Goal: Communication & Community: Share content

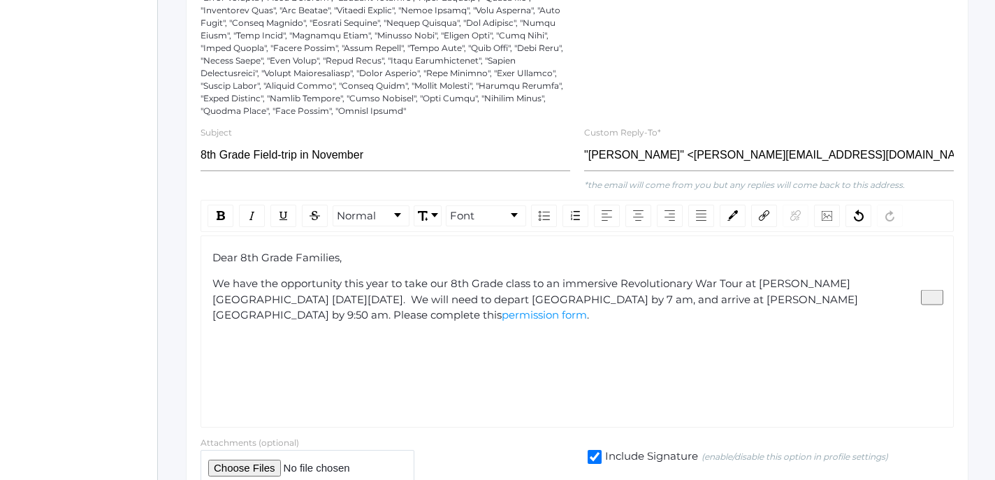
scroll to position [328, 0]
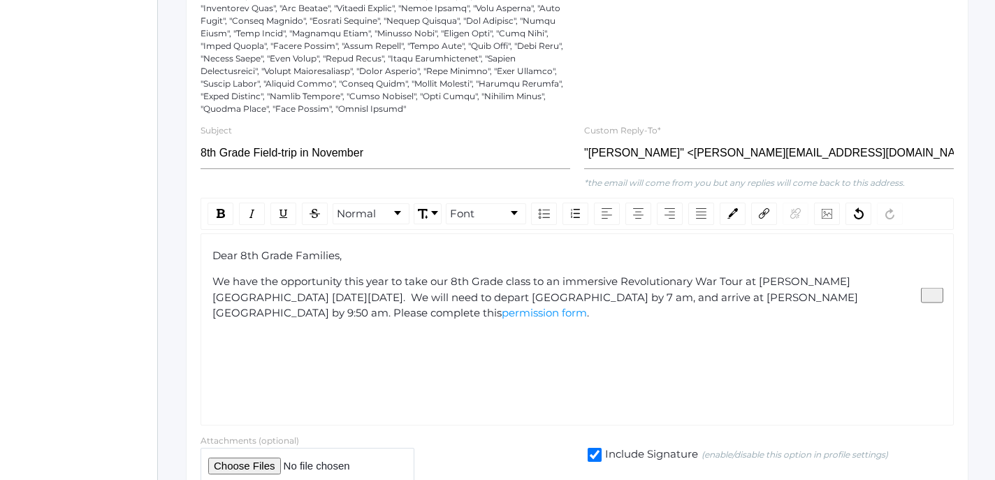
click at [879, 300] on div "We have the opportunity this year to take our 8th Grade class to an immersive R…" at bounding box center [577, 297] width 730 height 47
click at [589, 306] on span "." at bounding box center [588, 312] width 2 height 13
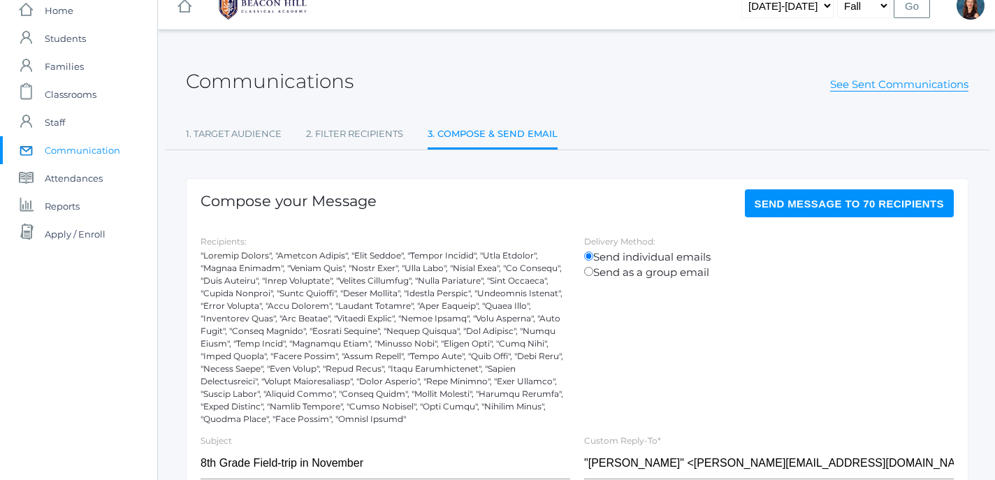
scroll to position [0, 0]
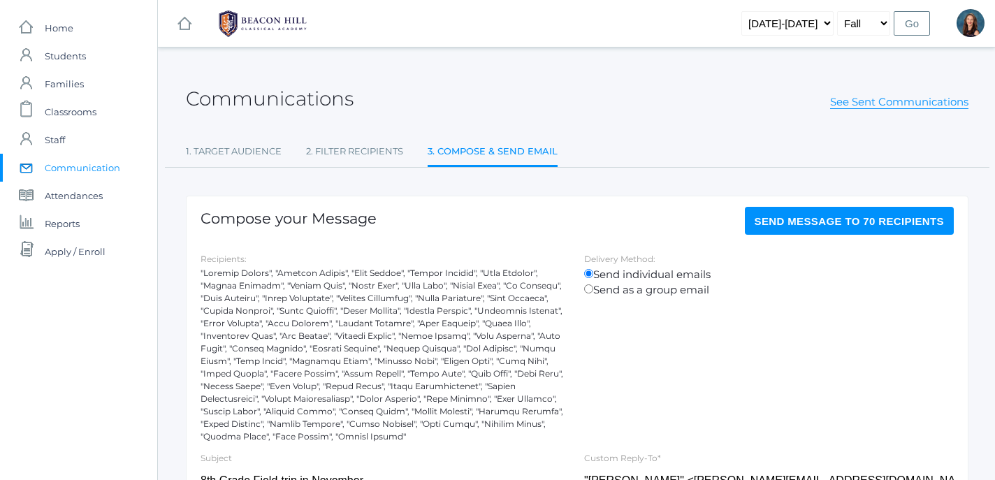
click at [858, 224] on span "Send Message to 70 recipients" at bounding box center [849, 221] width 190 height 12
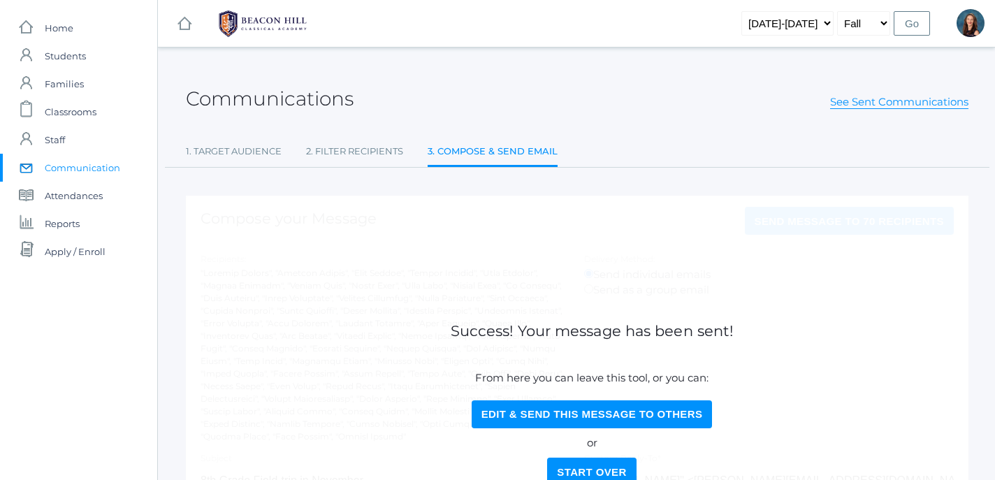
click at [68, 173] on span "Communication" at bounding box center [82, 168] width 75 height 28
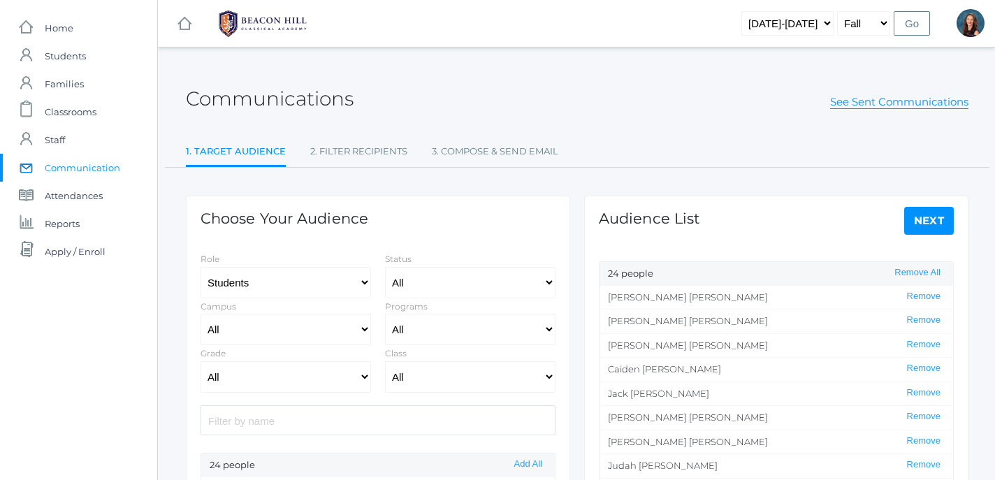
select select "Enrolled"
select select "8"
click at [919, 268] on button "Remove All" at bounding box center [917, 273] width 54 height 12
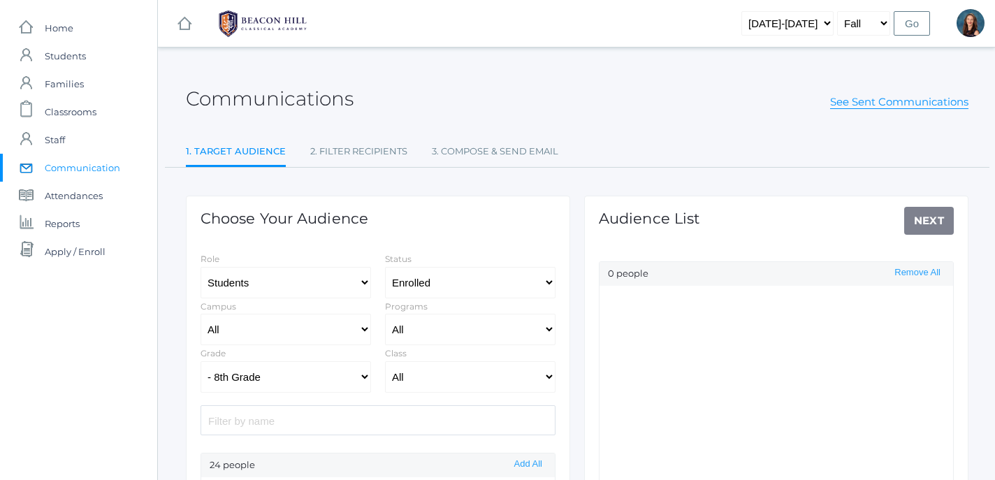
click at [338, 420] on input "search" at bounding box center [377, 420] width 355 height 30
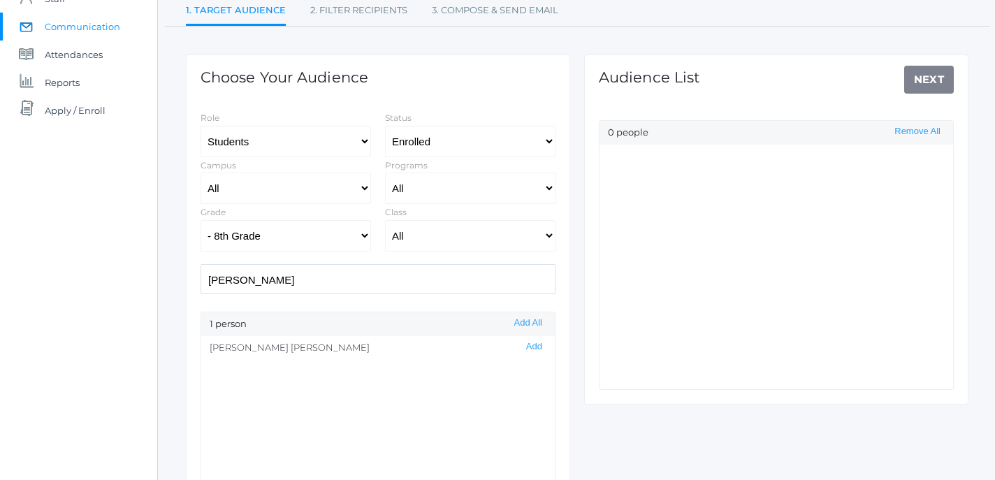
scroll to position [140, 0]
type input "[PERSON_NAME]"
select select "10"
click option "- 10th Grade" at bounding box center [0, 0] width 0 height 0
click at [546, 351] on button "Add" at bounding box center [534, 348] width 24 height 12
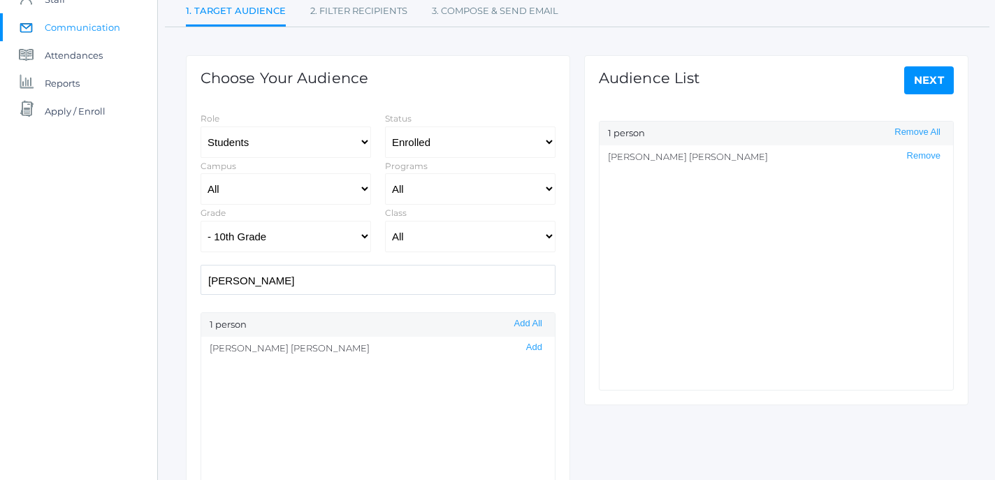
drag, startPoint x: 259, startPoint y: 284, endPoint x: 171, endPoint y: 270, distance: 89.1
click at [200, 270] on input "[PERSON_NAME]" at bounding box center [377, 280] width 355 height 30
click at [534, 350] on button "Add" at bounding box center [534, 348] width 24 height 12
drag, startPoint x: 335, startPoint y: 273, endPoint x: 182, endPoint y: 276, distance: 153.0
click at [200, 276] on input "cush" at bounding box center [377, 280] width 355 height 30
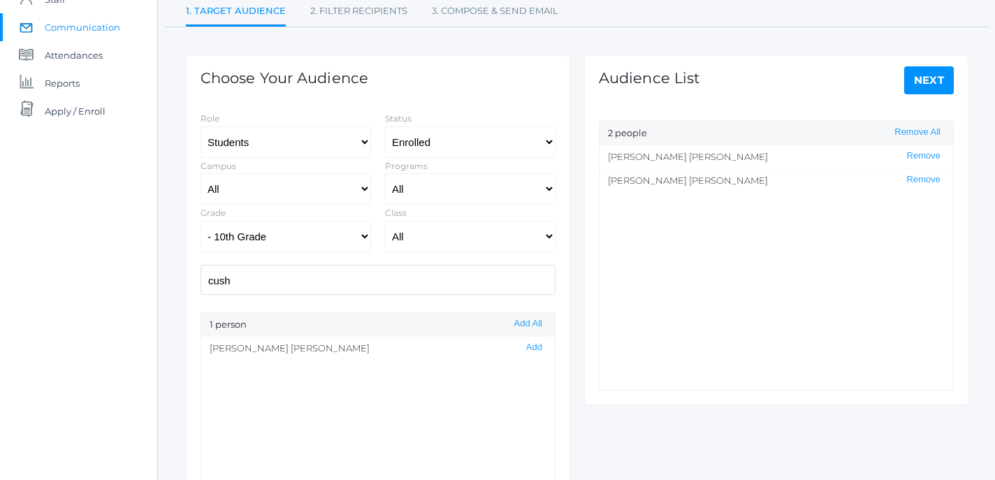
click at [184, 276] on div "Choose Your Audience Role Students Staff Status All Enrolled Limbo Campus All U…" at bounding box center [378, 311] width 398 height 569
drag, startPoint x: 236, startPoint y: 281, endPoint x: 167, endPoint y: 279, distance: 69.2
click at [200, 279] on input "cush" at bounding box center [377, 280] width 355 height 30
type input "dea"
click at [200, 221] on select "All Grammar - Kindergarten - 1st Grade - 2nd Grade - 3rd Grade - 4th Grade - 5t…" at bounding box center [285, 236] width 170 height 31
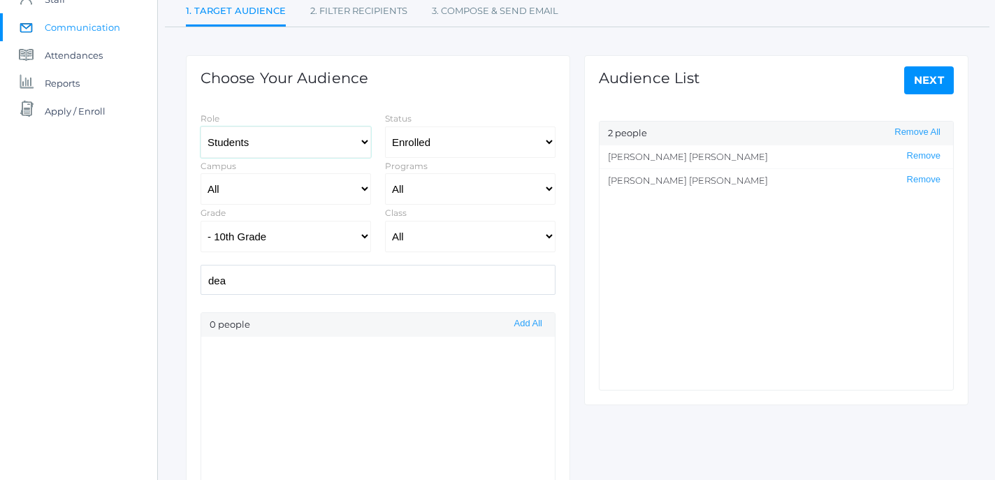
select select "1"
click option "Staff" at bounding box center [0, 0] width 0 height 0
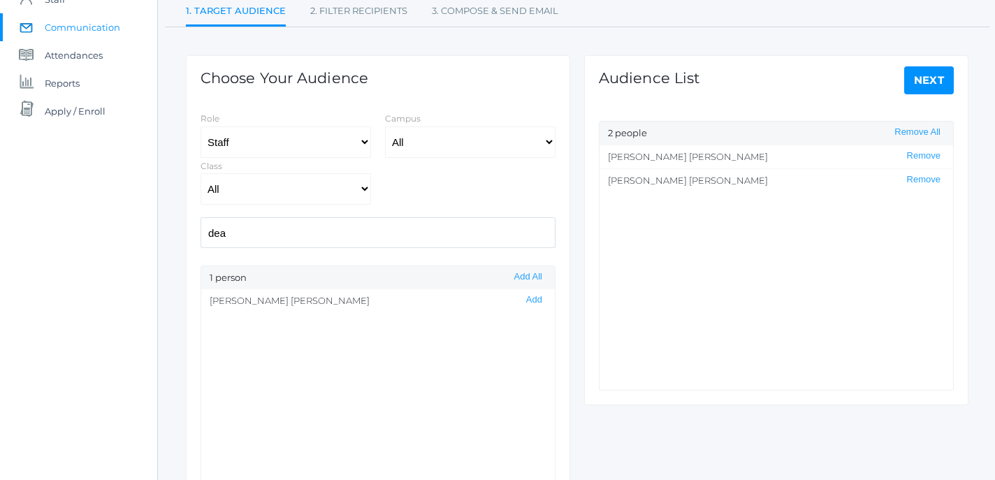
click at [307, 240] on input "dea" at bounding box center [377, 232] width 355 height 30
click at [532, 305] on button "Add" at bounding box center [534, 300] width 24 height 12
drag, startPoint x: 261, startPoint y: 237, endPoint x: 175, endPoint y: 228, distance: 86.4
click at [200, 228] on input "dea" at bounding box center [377, 232] width 355 height 30
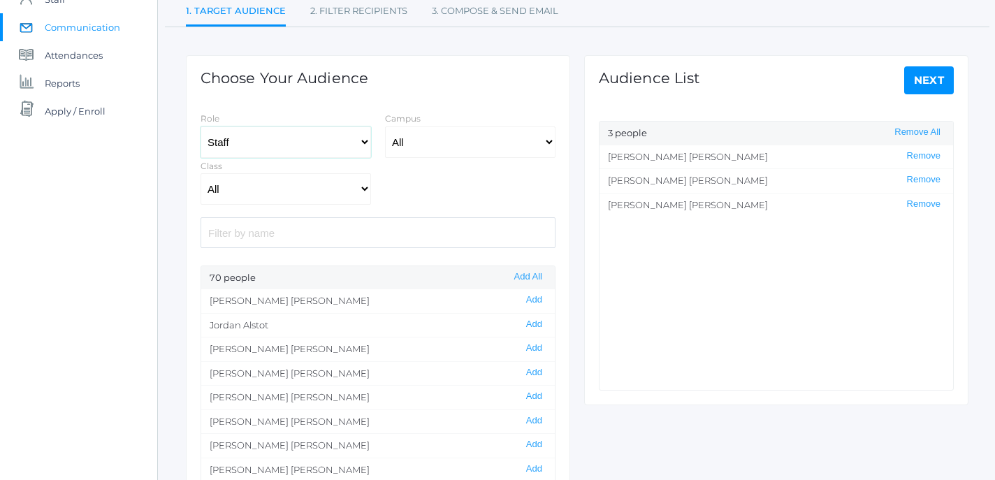
select select "3"
click option "Students" at bounding box center [0, 0] width 0 height 0
select select "Enrolled"
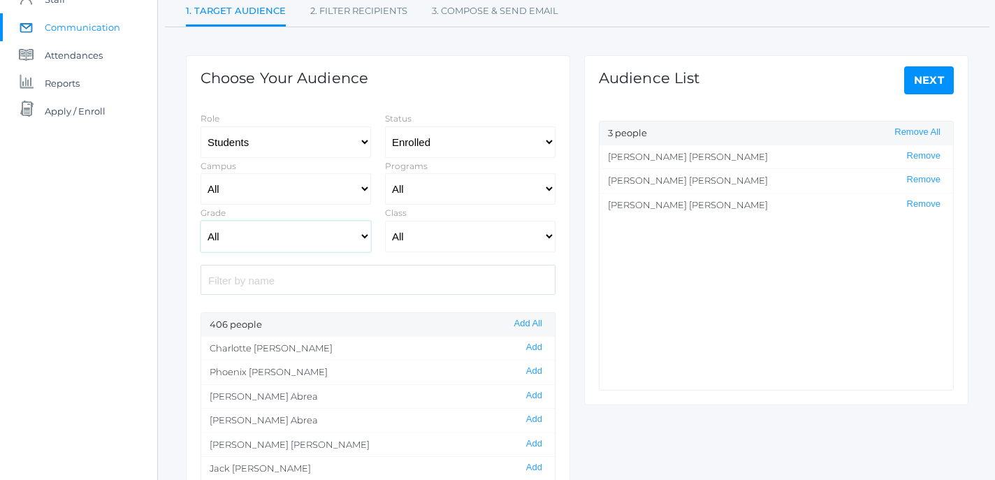
click at [200, 221] on select "All Grammar - Kindergarten - 1st Grade - 2nd Grade - 3rd Grade - 4th Grade - 5t…" at bounding box center [285, 236] width 170 height 31
select select "10"
click option "- 10th Grade" at bounding box center [0, 0] width 0 height 0
click at [289, 286] on input "search" at bounding box center [377, 280] width 355 height 30
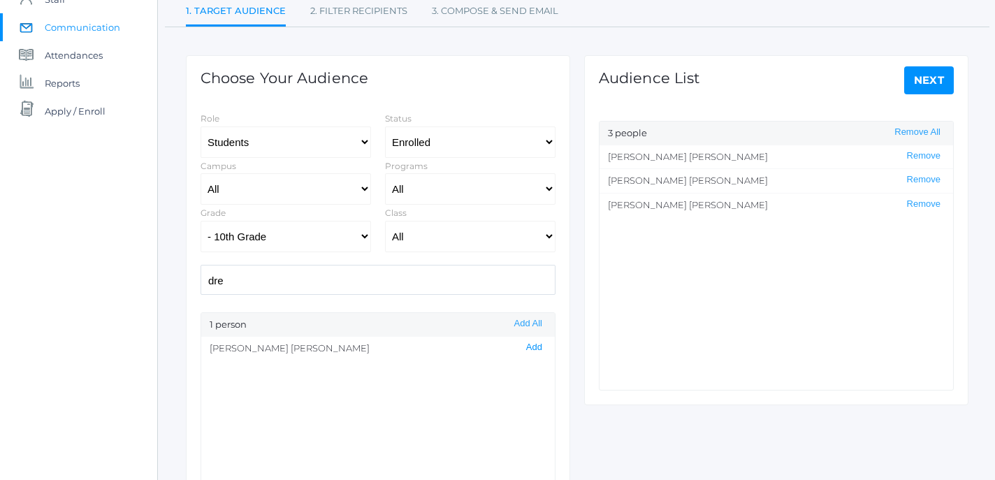
click at [536, 349] on button "Add" at bounding box center [534, 348] width 24 height 12
drag, startPoint x: 284, startPoint y: 283, endPoint x: 169, endPoint y: 272, distance: 115.8
click at [200, 272] on input "dre" at bounding box center [377, 280] width 355 height 30
type input "[PERSON_NAME]"
click at [534, 351] on button "Add" at bounding box center [534, 348] width 24 height 12
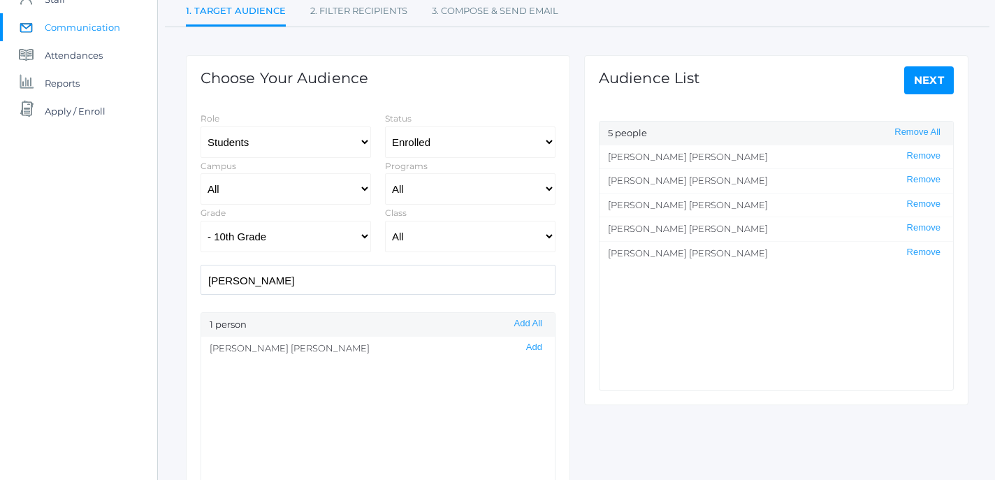
click at [926, 77] on link "Next" at bounding box center [929, 80] width 50 height 28
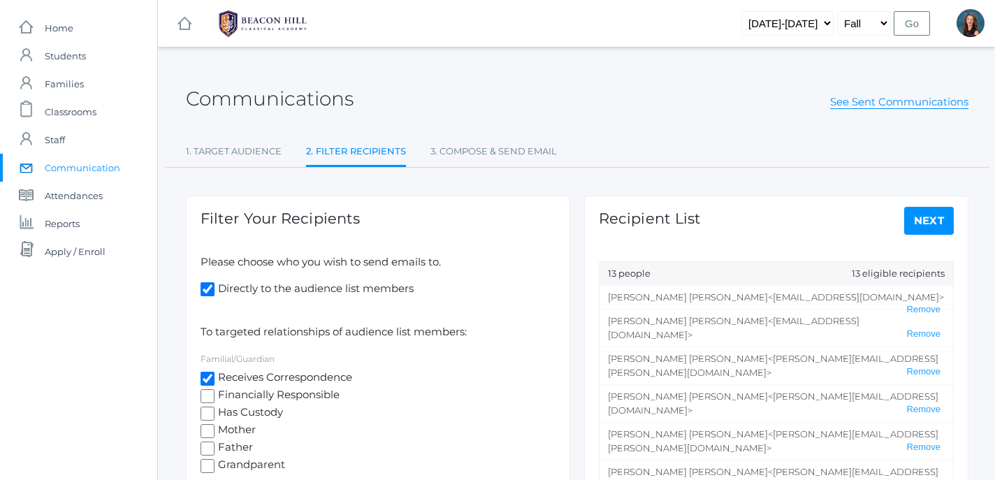
click at [933, 222] on link "Next" at bounding box center [929, 221] width 50 height 28
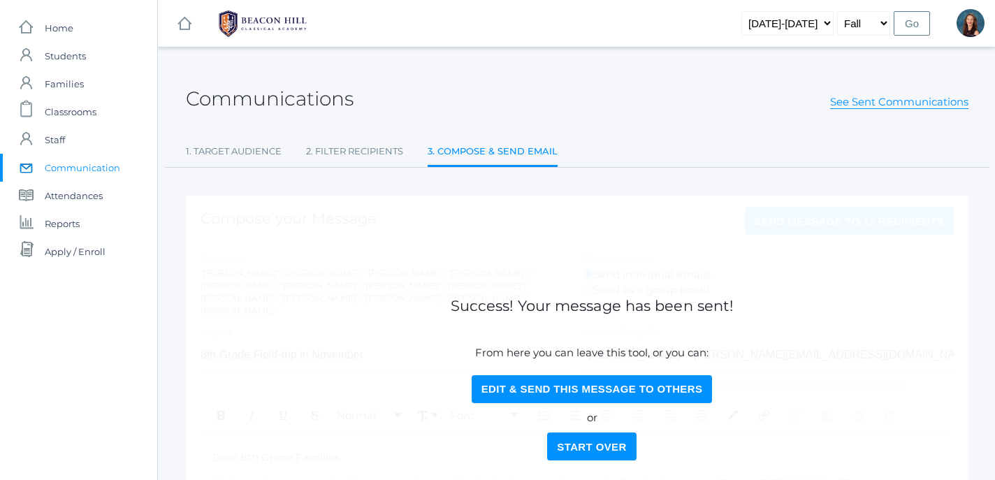
click at [593, 389] on button "Edit & Send this Message to Others" at bounding box center [591, 389] width 241 height 28
select select "Enrolled"
select select "10"
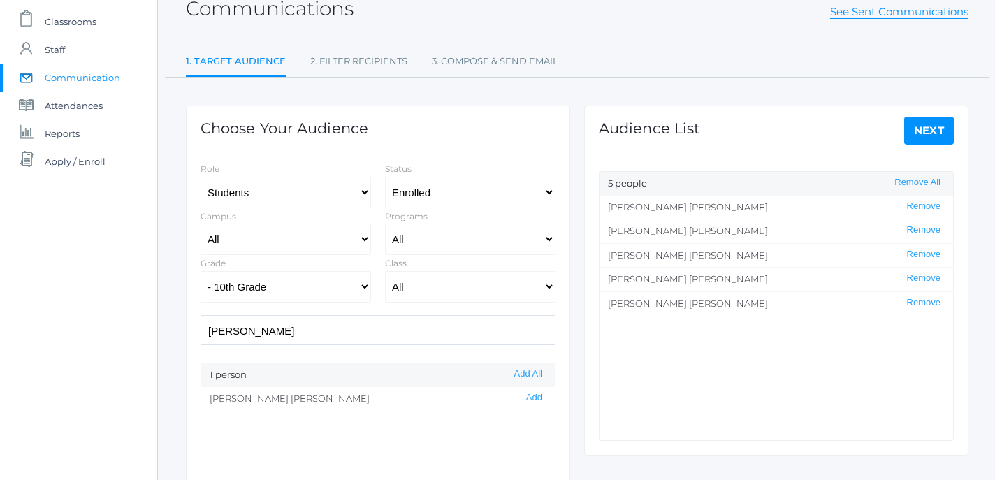
scroll to position [30, 0]
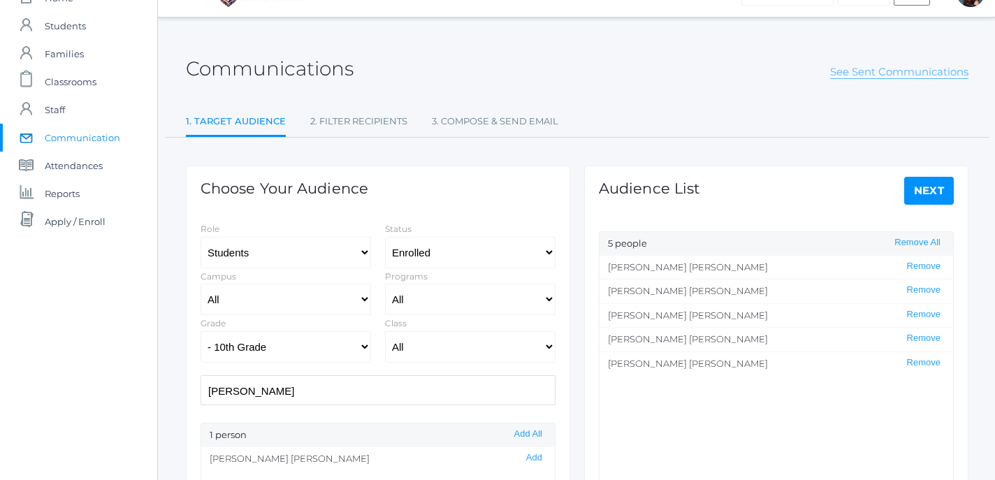
click at [887, 74] on link "See Sent Communications" at bounding box center [899, 72] width 138 height 14
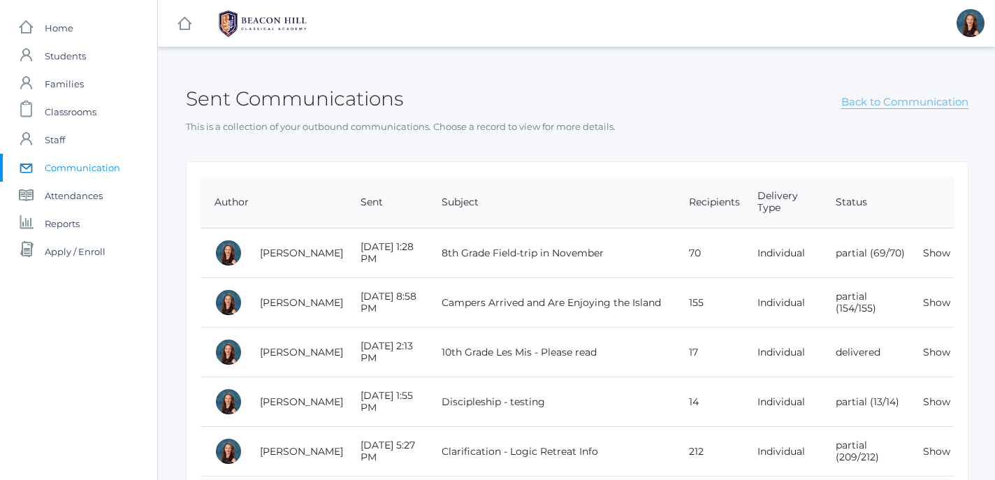
click at [908, 102] on link "Back to Communication" at bounding box center [904, 102] width 127 height 14
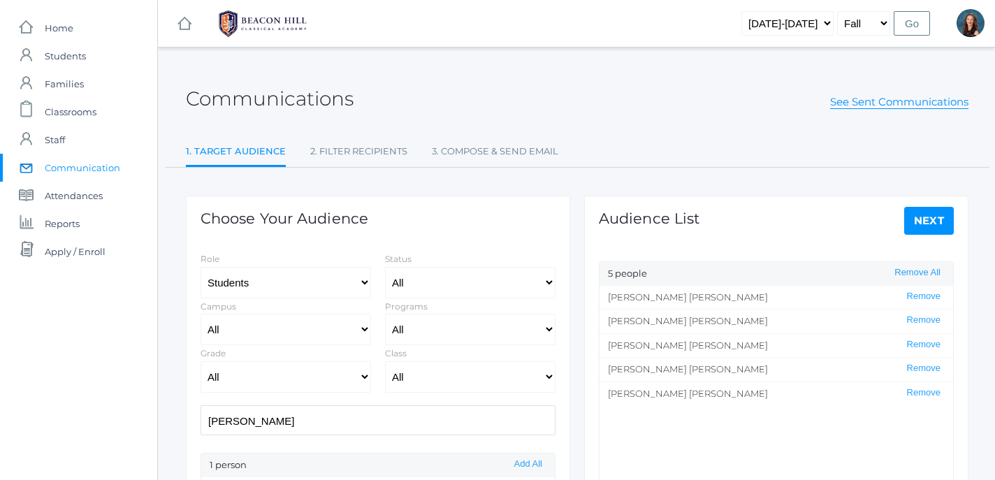
select select "Enrolled"
select select "10"
click at [943, 217] on link "Next" at bounding box center [929, 221] width 50 height 28
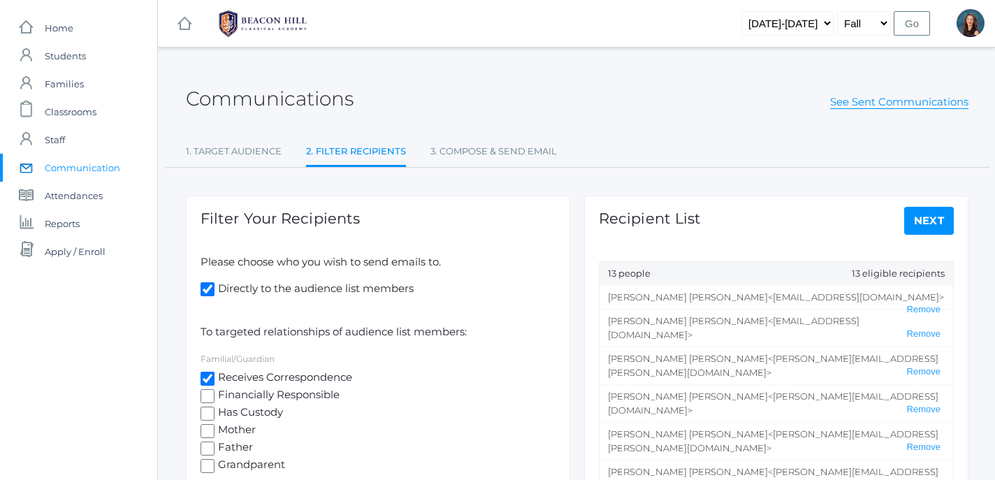
click at [943, 217] on link "Next" at bounding box center [929, 221] width 50 height 28
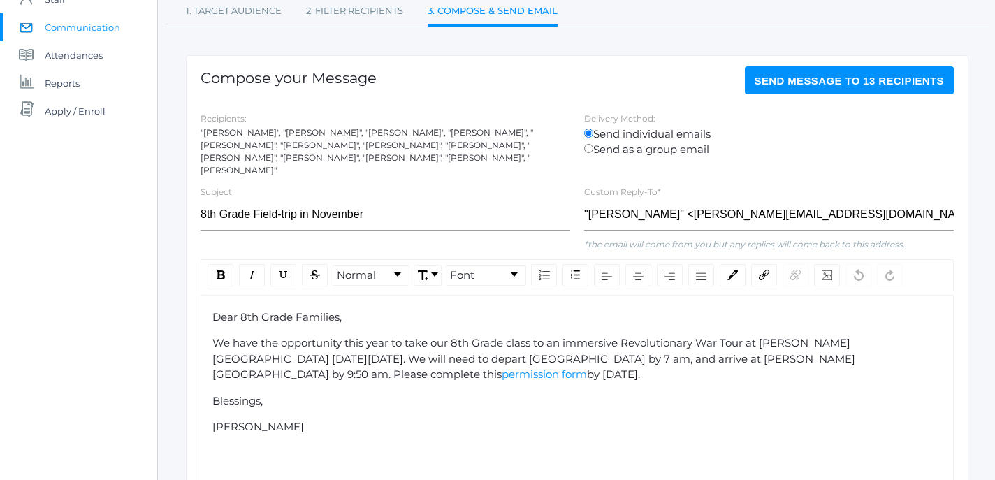
scroll to position [143, 0]
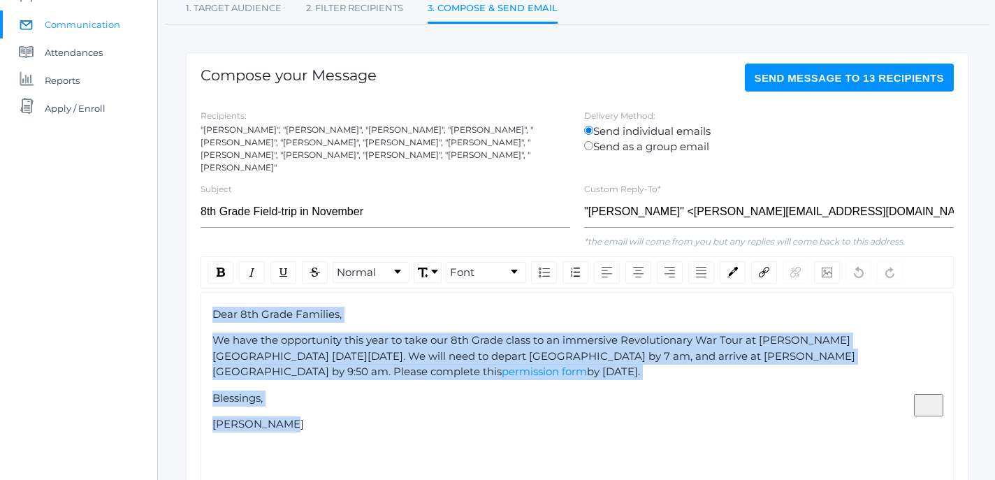
drag, startPoint x: 284, startPoint y: 402, endPoint x: 195, endPoint y: 298, distance: 137.2
click at [200, 298] on div "Dear 8th Grade Families, We have the opportunity this year to take our 8th Grad…" at bounding box center [576, 388] width 753 height 192
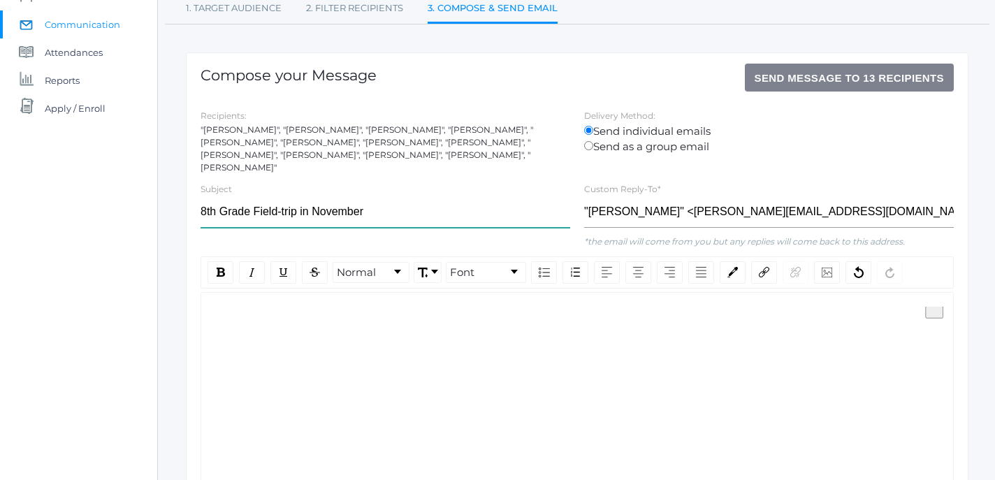
drag, startPoint x: 374, startPoint y: 203, endPoint x: 126, endPoint y: 205, distance: 248.0
click at [200, 205] on input "8th Grade Field-trip in November" at bounding box center [385, 211] width 370 height 31
type input "Les Miserables Field Trip"
click at [261, 307] on div "To enrich screen reader interactions, please activate Accessibility in Grammarl…" at bounding box center [577, 315] width 730 height 16
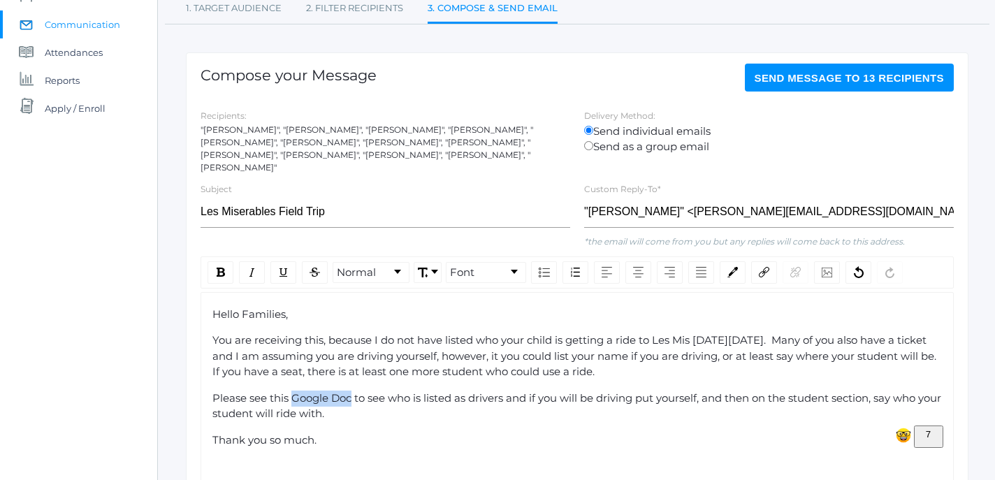
drag, startPoint x: 291, startPoint y: 388, endPoint x: 352, endPoint y: 389, distance: 60.8
click at [352, 391] on span "Please see this Google Doc to see who is listed as drivers and if you will be d…" at bounding box center [577, 405] width 731 height 29
click at [763, 267] on img "rdw-link-control" at bounding box center [764, 272] width 10 height 10
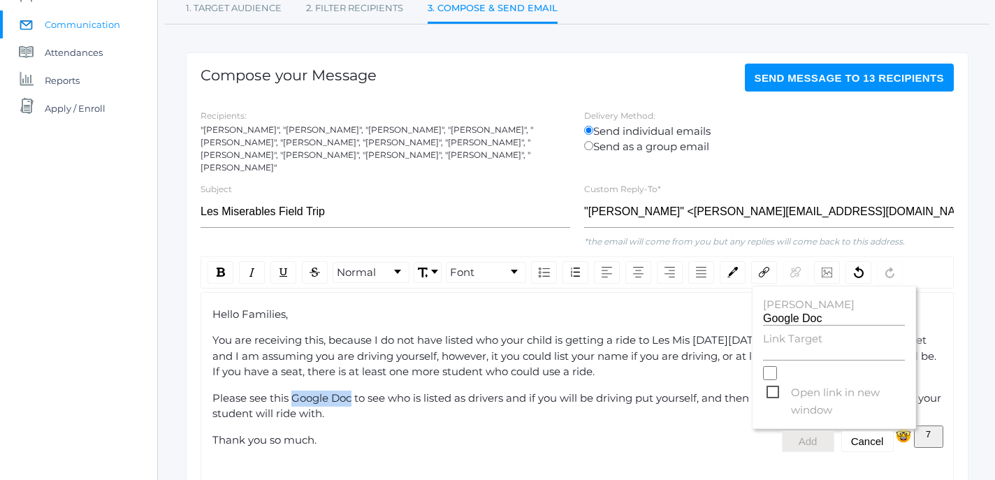
click at [773, 383] on span "Open link in new window" at bounding box center [835, 391] width 138 height 17
click at [773, 379] on input "Open link in new window" at bounding box center [770, 373] width 14 height 14
checkbox input "true"
click at [784, 347] on input "Link Target" at bounding box center [834, 353] width 142 height 13
paste input "[URL][DOMAIN_NAME]"
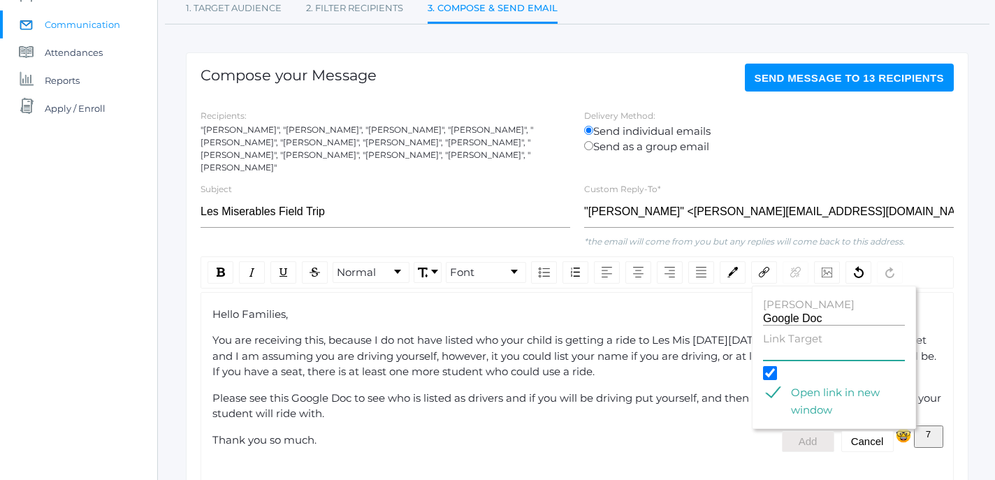
type input "[URL][DOMAIN_NAME]"
click at [813, 431] on button "Add" at bounding box center [808, 441] width 52 height 21
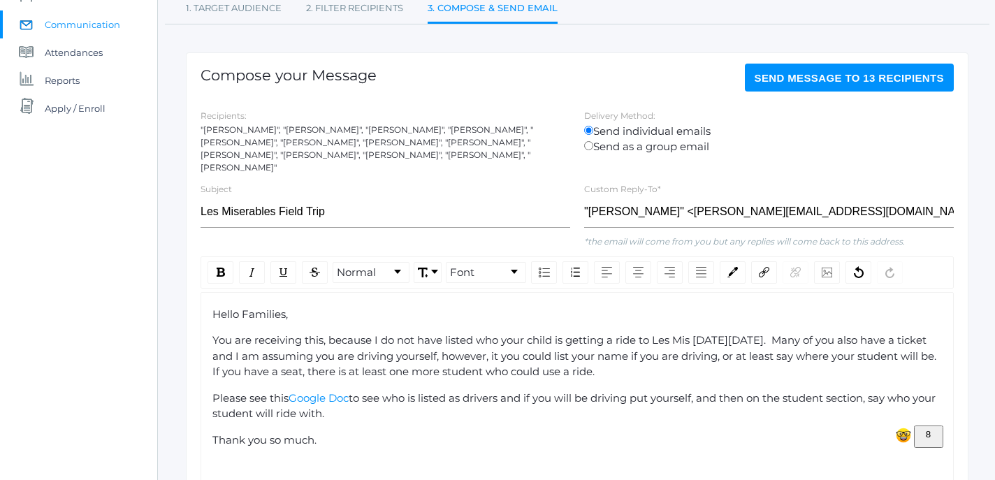
click at [346, 432] on div "Thank you so much." at bounding box center [577, 440] width 730 height 16
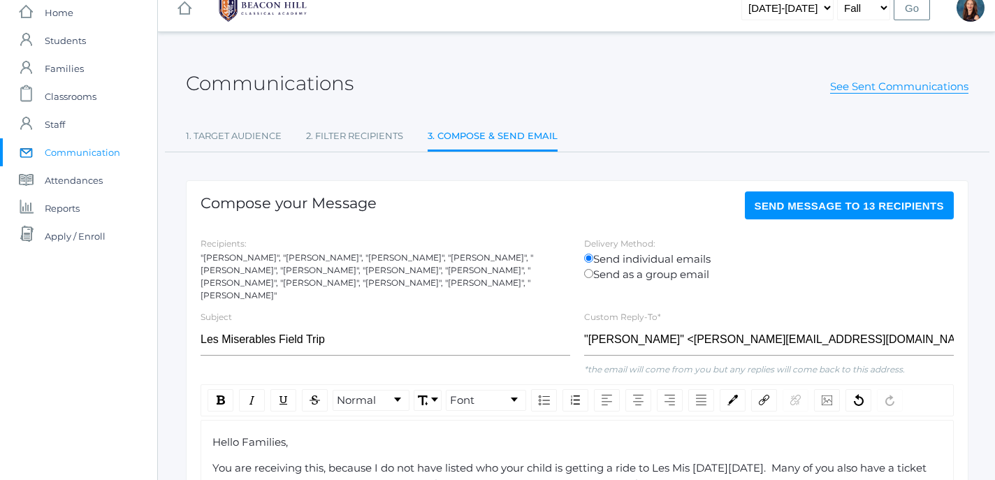
scroll to position [12, 0]
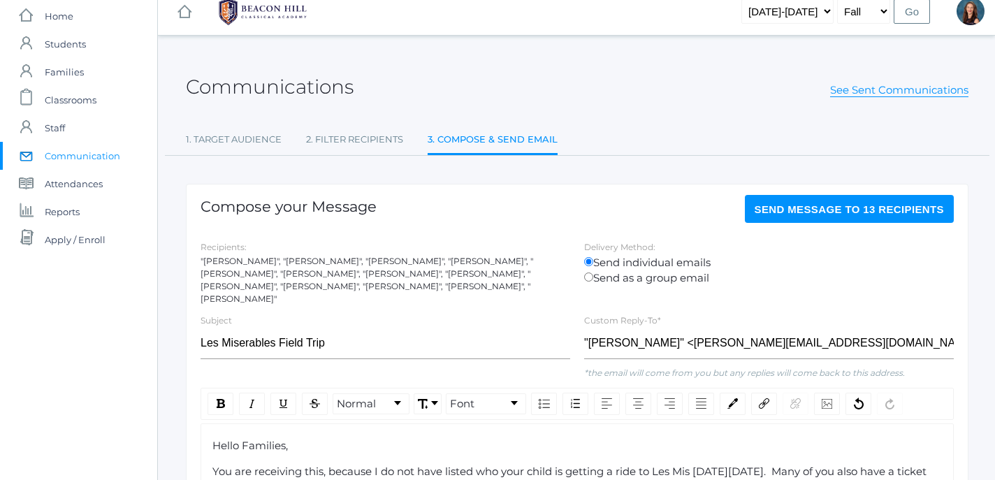
click at [854, 221] on button "Send Message to 13 recipients" at bounding box center [850, 209] width 210 height 28
